Goal: Information Seeking & Learning: Learn about a topic

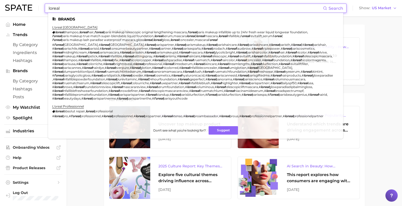
click at [116, 8] on input "loreal" at bounding box center [185, 8] width 275 height 9
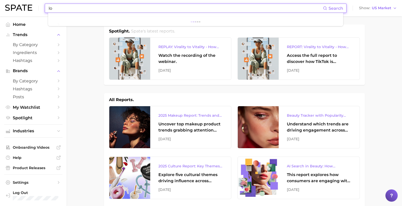
type input "l"
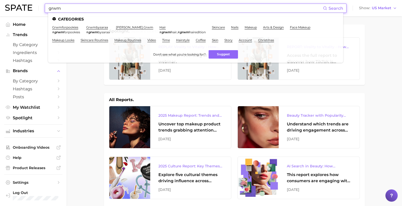
drag, startPoint x: 74, startPoint y: 8, endPoint x: 12, endPoint y: 5, distance: 61.4
click at [13, 5] on div "grwm Search Categories grwmforpookies # grwm forpookies grwmbysaraa # grwm bysa…" at bounding box center [201, 8] width 392 height 16
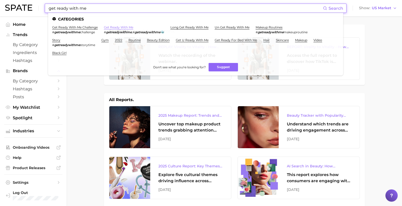
type input "get ready with me"
click at [132, 26] on link "get ready with me" at bounding box center [118, 27] width 29 height 4
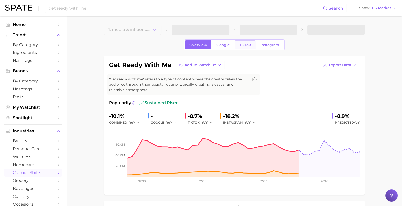
click at [244, 44] on span "TikTok" at bounding box center [245, 45] width 12 height 4
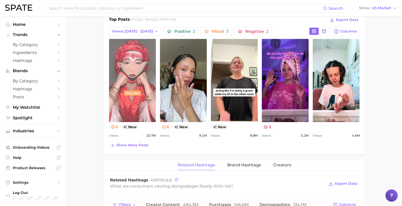
scroll to position [384, 0]
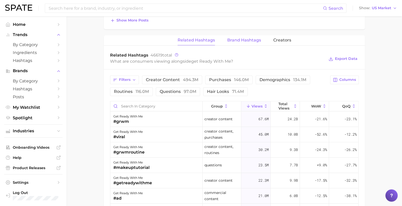
click at [238, 42] on button "Brand Hashtags" at bounding box center [244, 40] width 34 height 10
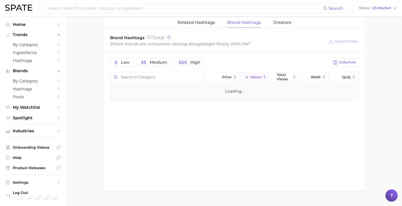
scroll to position [411, 0]
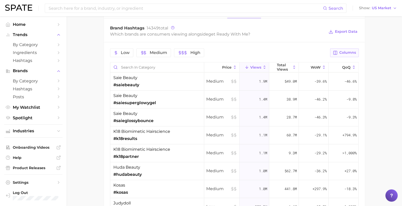
click at [348, 50] on span "Columns" at bounding box center [347, 52] width 17 height 4
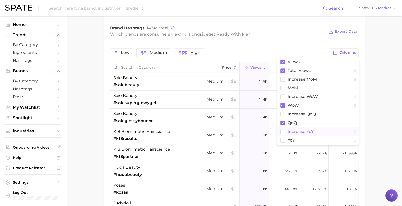
click at [285, 127] on button "increase YoY" at bounding box center [318, 131] width 82 height 9
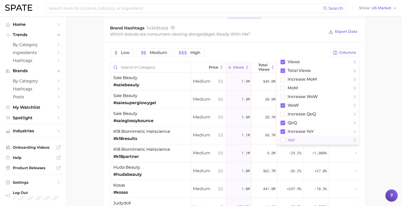
click at [282, 138] on rect at bounding box center [282, 140] width 4 height 4
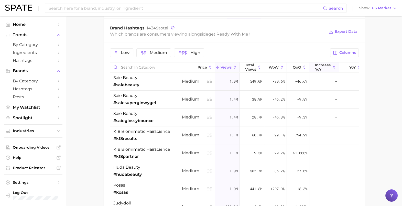
click at [319, 68] on span "increase YoY" at bounding box center [323, 67] width 16 height 8
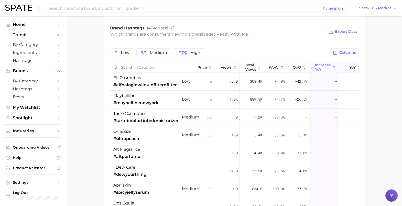
click at [344, 65] on icon at bounding box center [346, 67] width 5 height 5
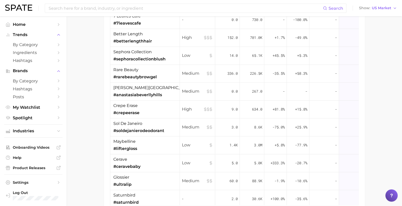
scroll to position [504, 0]
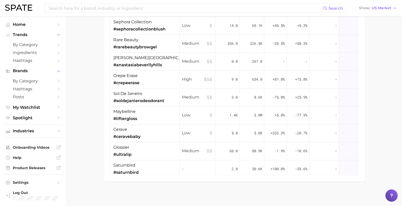
click at [321, 175] on div "Low Medium High Columns Price Views Total Views WoW QoQ increase YoY YoY elf co…" at bounding box center [234, 65] width 261 height 232
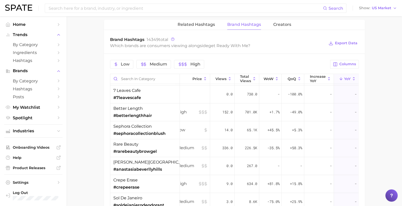
scroll to position [408, 0]
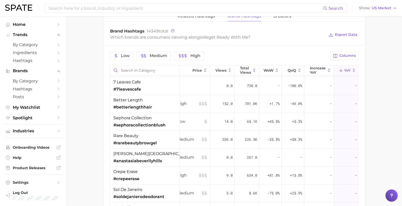
click at [338, 66] on button "YoY" at bounding box center [346, 70] width 25 height 10
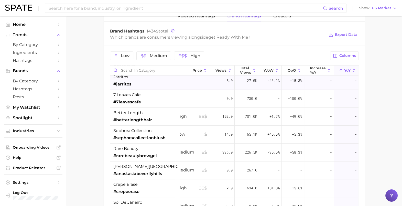
scroll to position [160, 10]
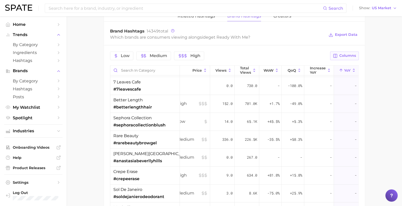
click at [336, 54] on icon "button" at bounding box center [335, 56] width 4 height 4
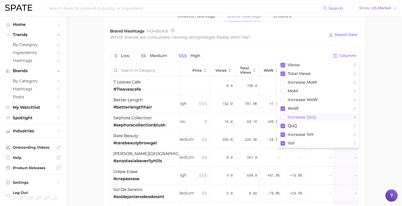
click at [283, 116] on rect at bounding box center [282, 117] width 4 height 4
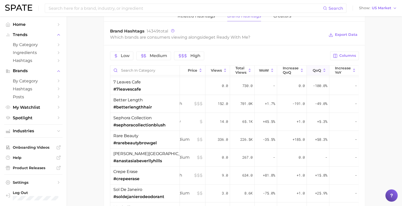
click at [313, 68] on span "QoQ" at bounding box center [317, 70] width 8 height 4
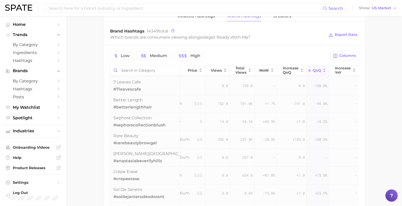
scroll to position [0, 10]
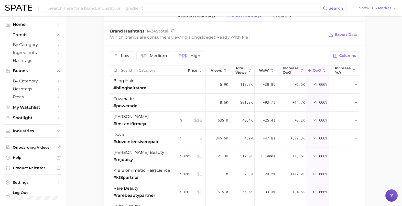
click at [285, 71] on span "increase QoQ" at bounding box center [291, 70] width 16 height 8
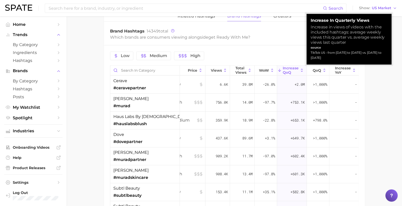
click at [293, 70] on span "increase QoQ" at bounding box center [291, 70] width 16 height 8
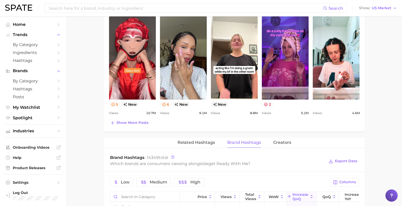
scroll to position [312, 0]
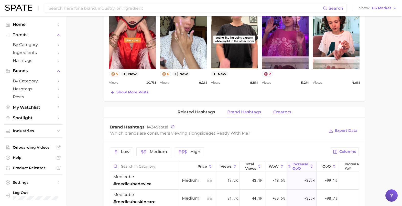
click at [281, 114] on button "Creators" at bounding box center [282, 112] width 18 height 10
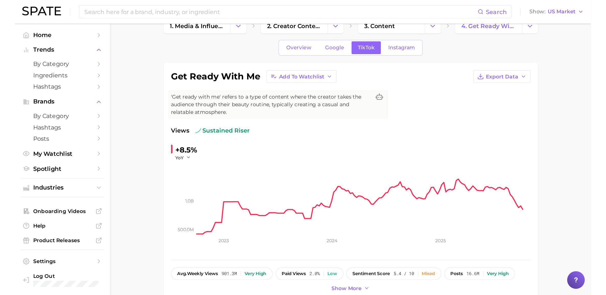
scroll to position [0, 0]
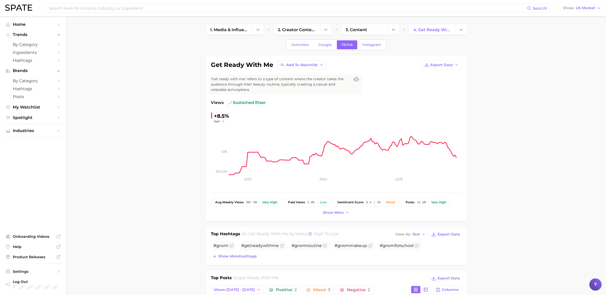
drag, startPoint x: 165, startPoint y: 203, endPoint x: 153, endPoint y: 213, distance: 14.7
